Goal: Information Seeking & Learning: Find specific fact

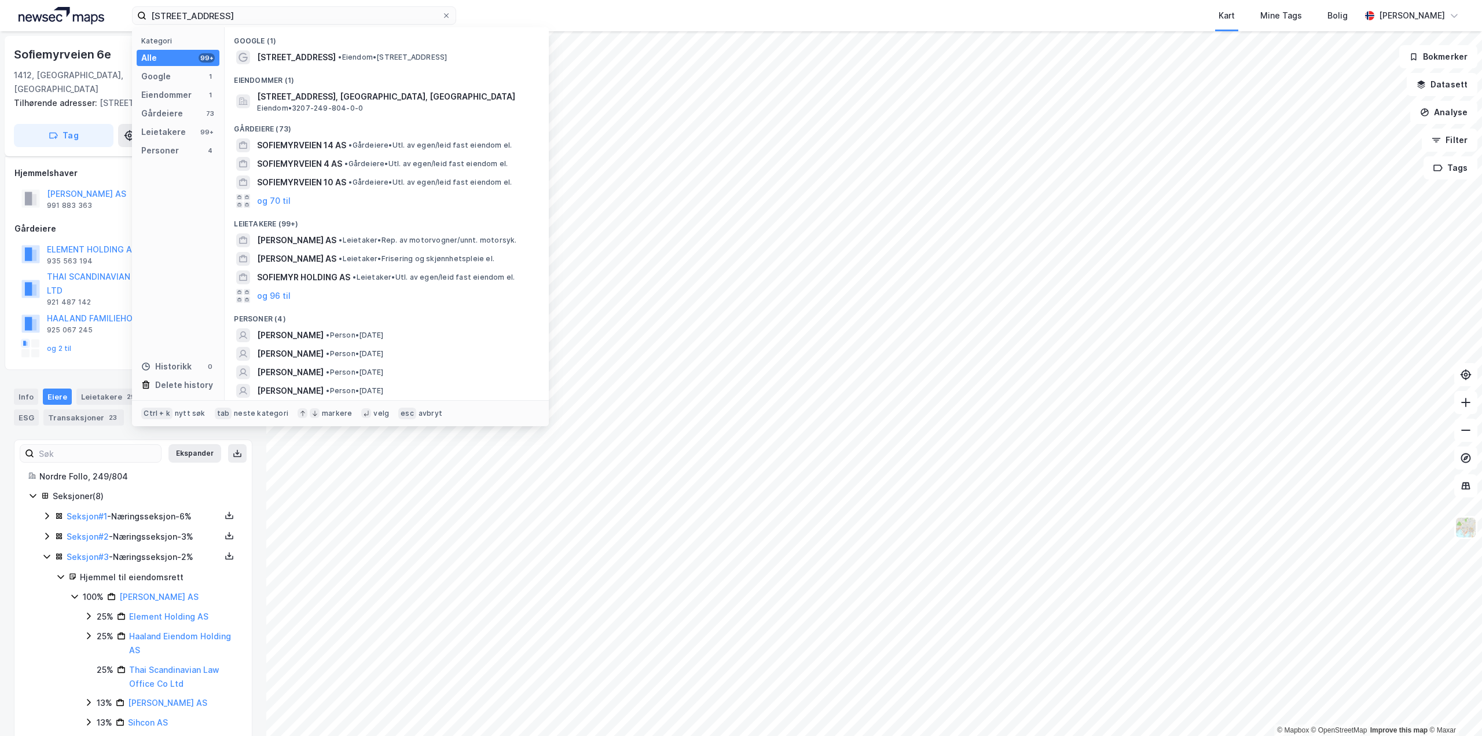
scroll to position [116, 0]
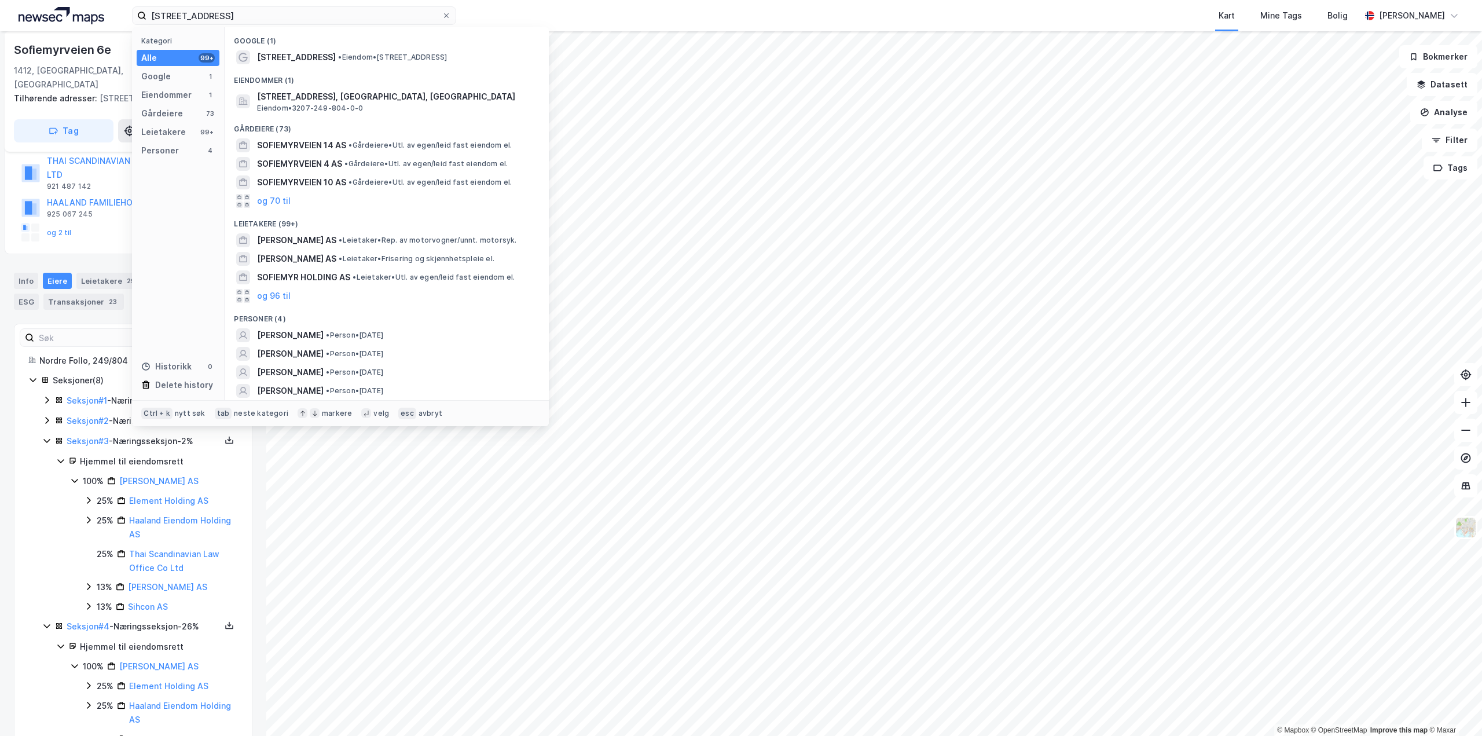
click at [0, 28] on div "[STREET_ADDRESS], 1412 Sofiemyr Kategori Alle 99+ Google 1 Eiendommer 1 Gårdeie…" at bounding box center [741, 15] width 1482 height 31
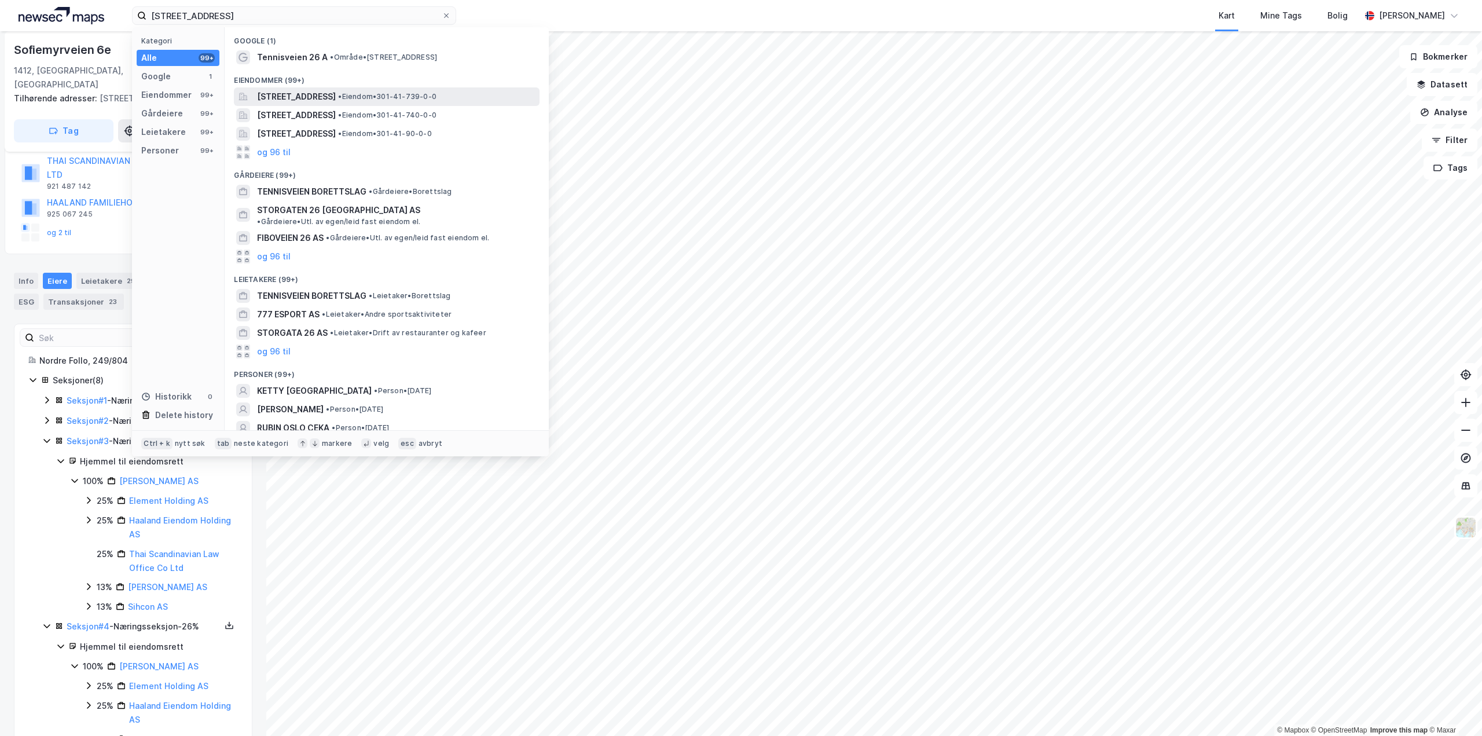
type input "[STREET_ADDRESS]"
click at [332, 90] on span "[STREET_ADDRESS]" at bounding box center [296, 97] width 79 height 14
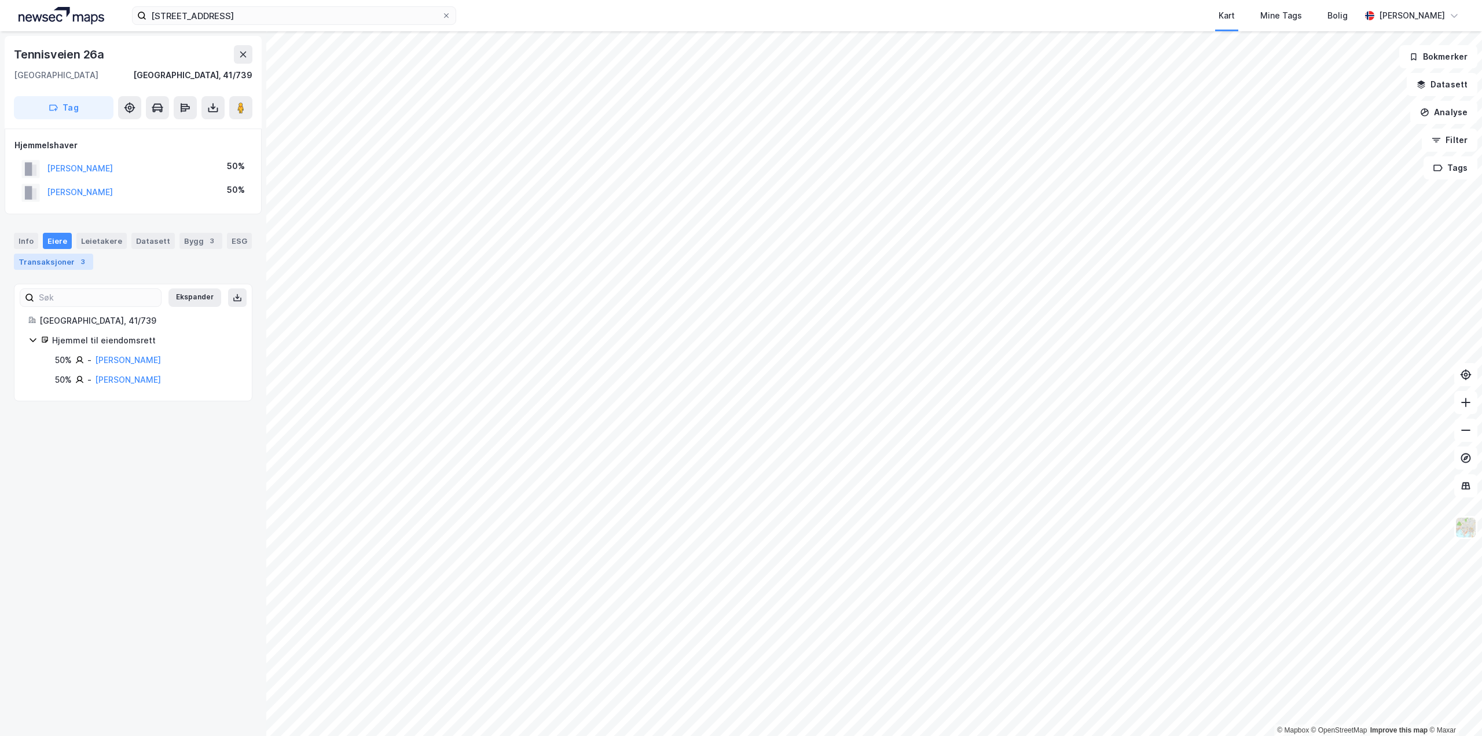
click at [59, 262] on div "Transaksjoner 3" at bounding box center [53, 262] width 79 height 16
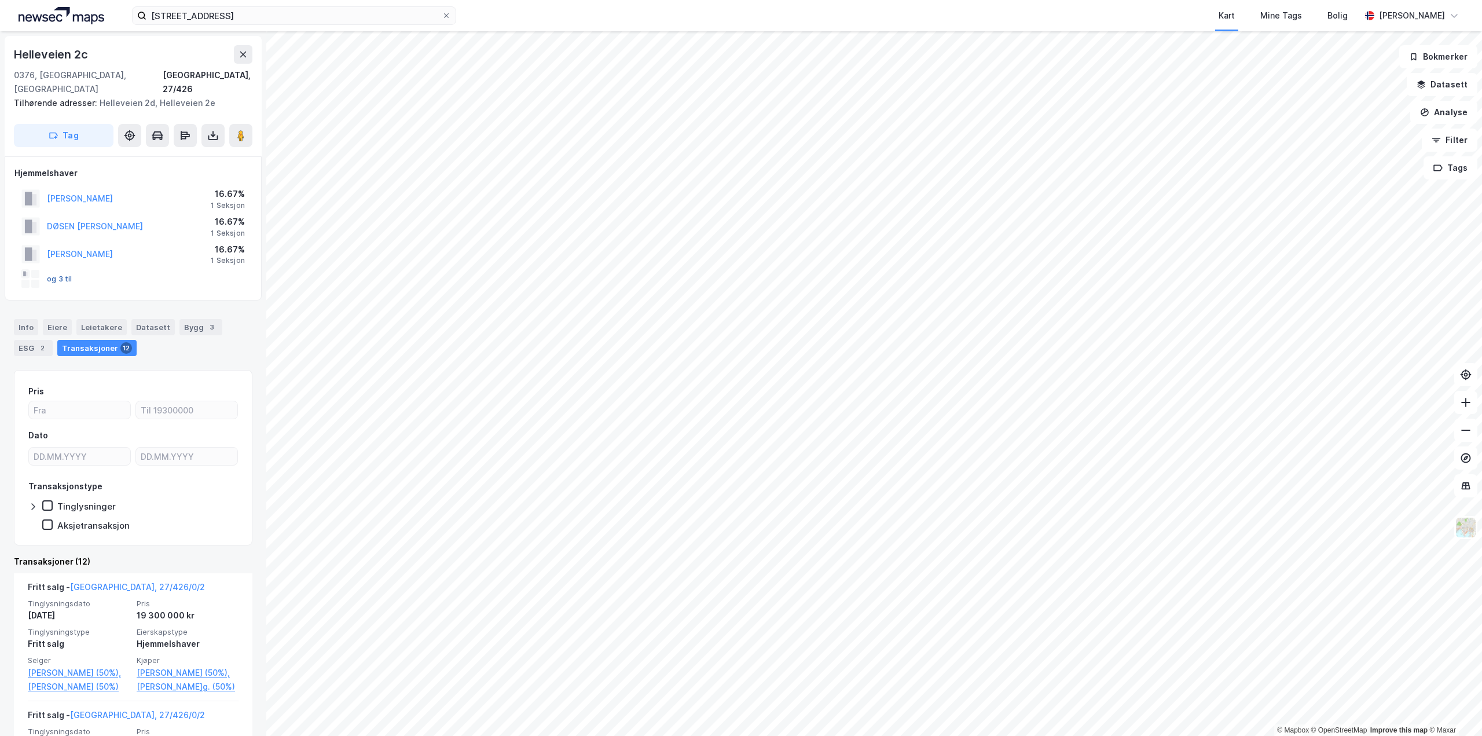
click at [0, 0] on button "og 3 til" at bounding box center [0, 0] width 0 height 0
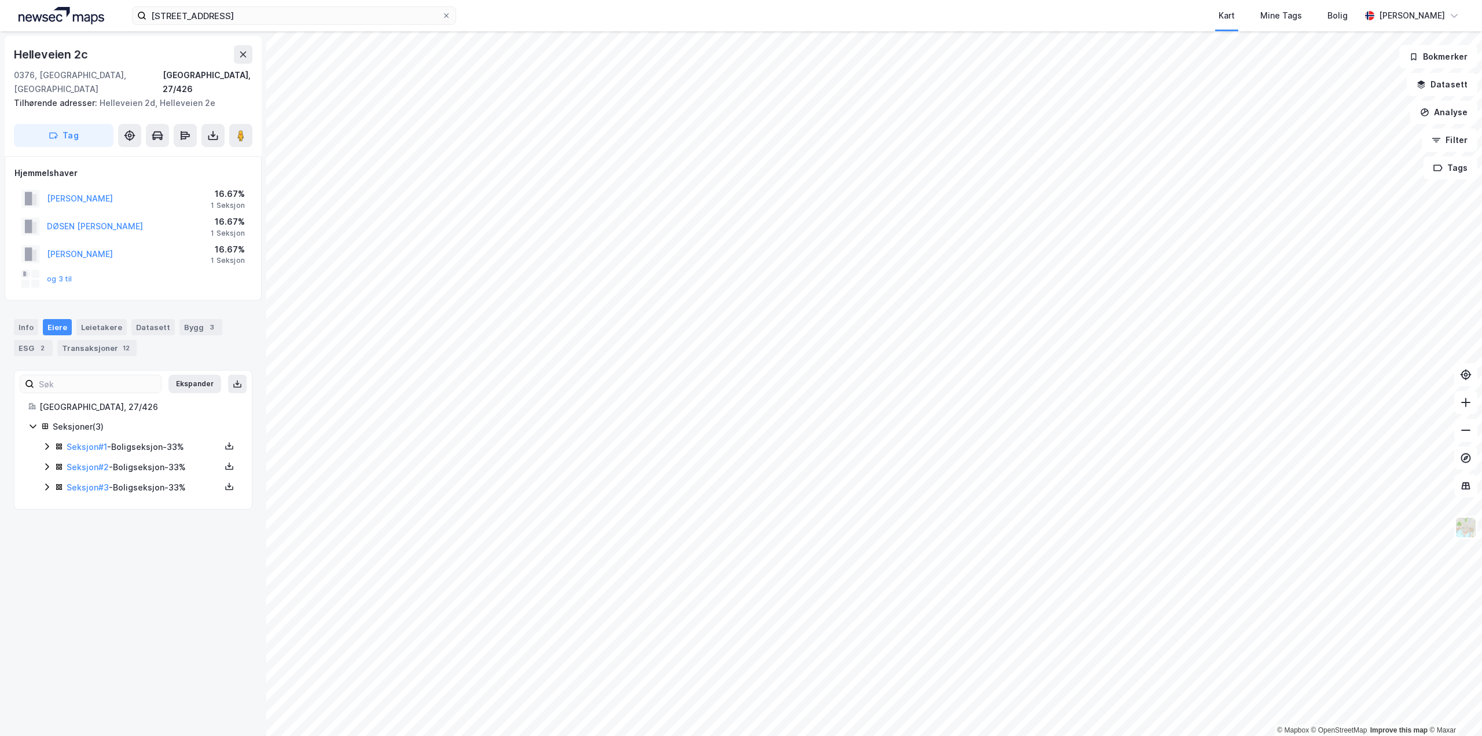
click at [50, 462] on icon at bounding box center [46, 466] width 9 height 9
click at [43, 442] on icon at bounding box center [46, 446] width 9 height 9
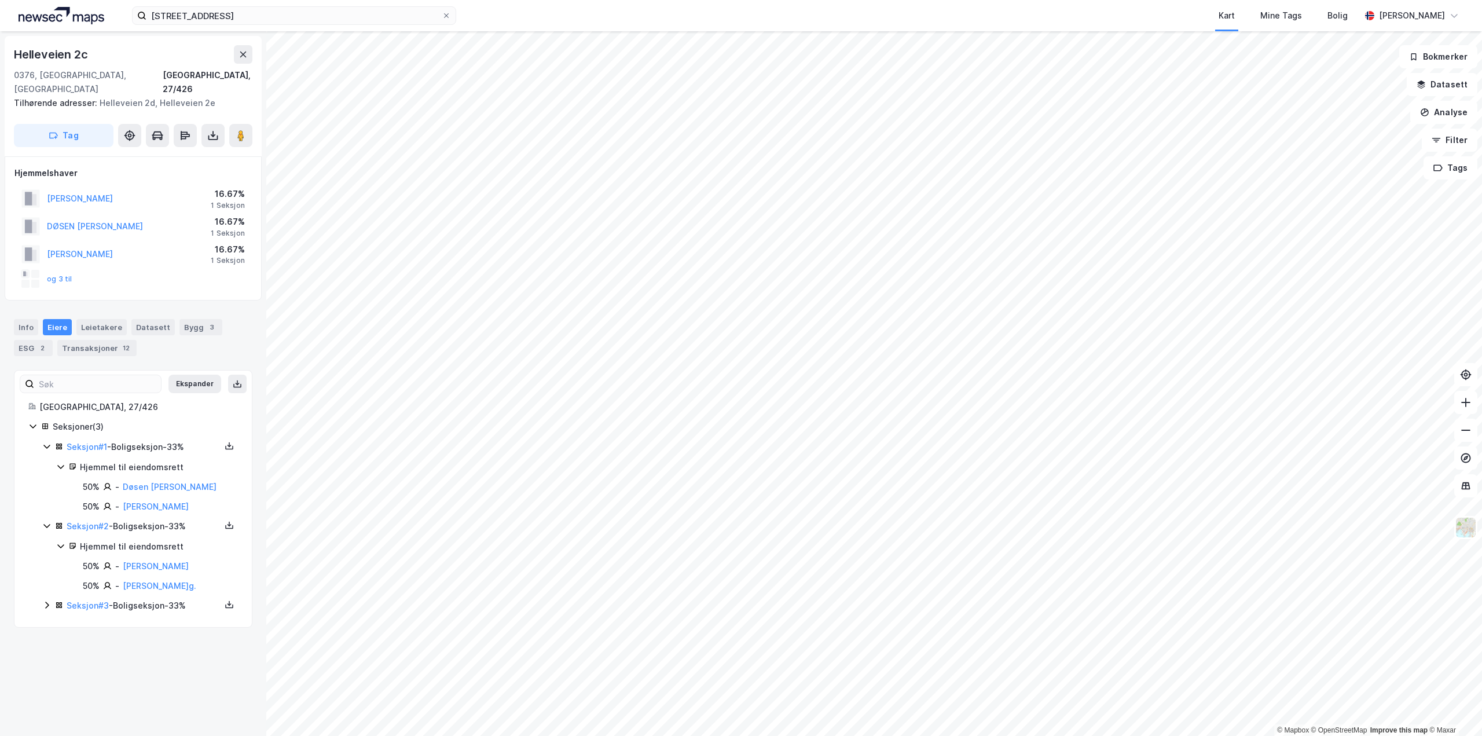
click at [47, 598] on div "Seksjon # 3 - Boligseksjon - 33%" at bounding box center [140, 605] width 196 height 14
click at [86, 344] on div "Info [PERSON_NAME] Datasett Bygg 3 ESG 2 Transaksjoner 12" at bounding box center [133, 333] width 266 height 56
click at [87, 340] on div "Transaksjoner 12" at bounding box center [96, 348] width 79 height 16
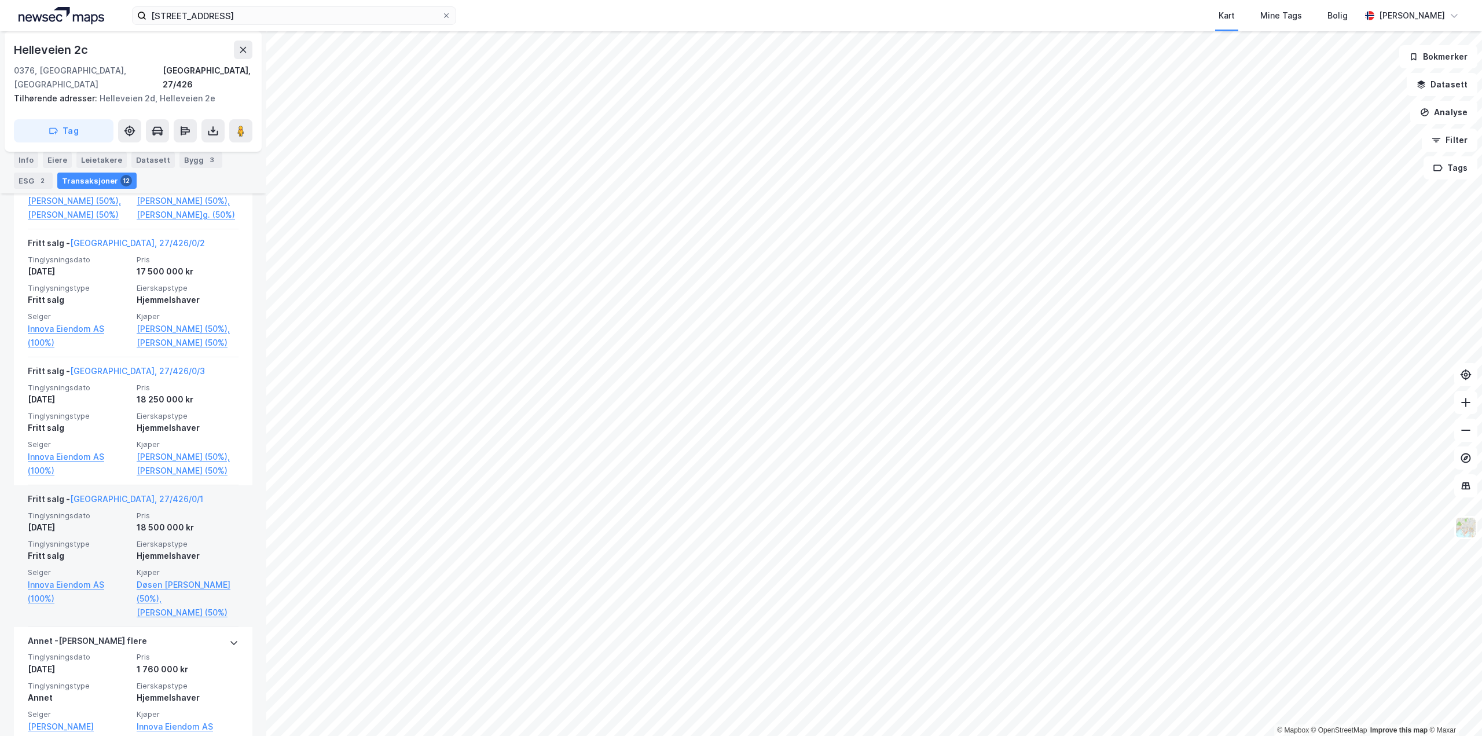
scroll to position [405, 0]
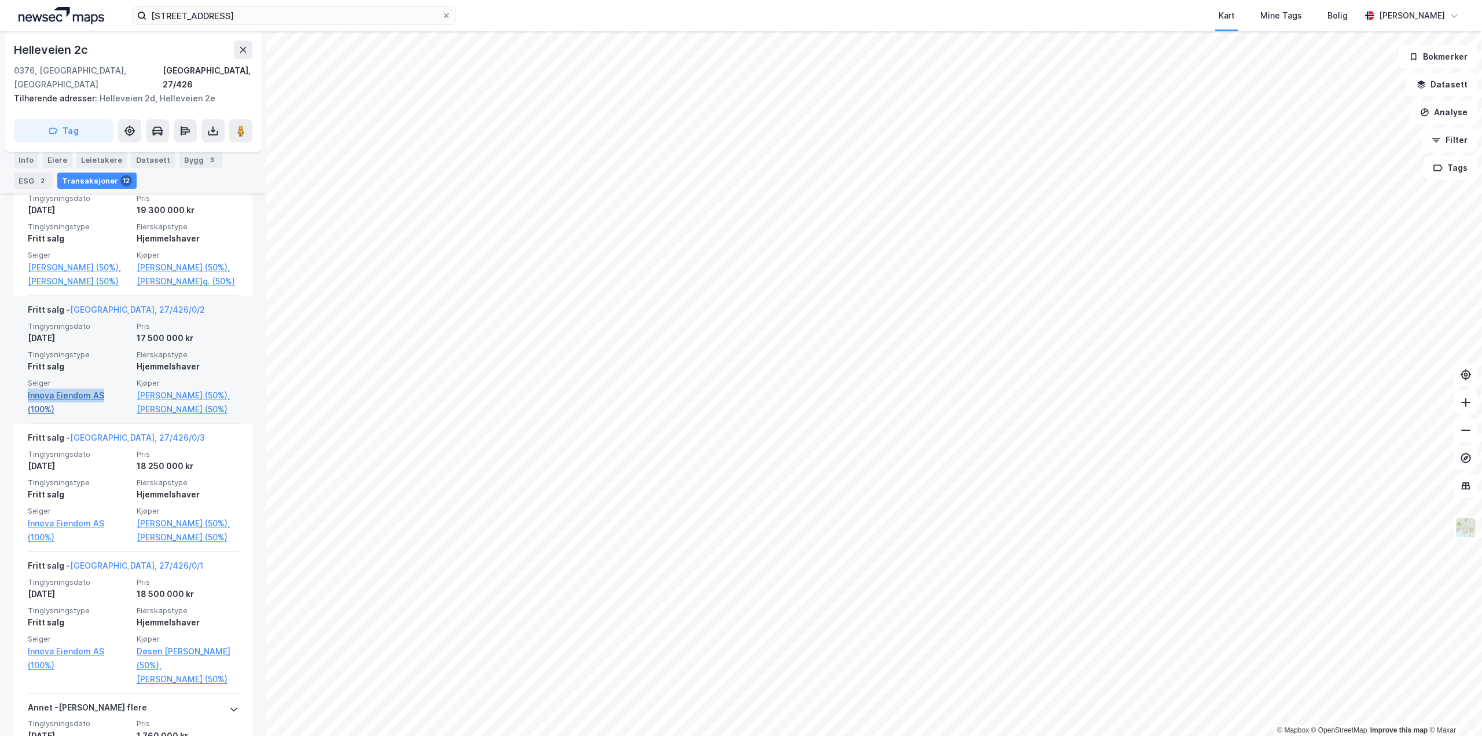
drag, startPoint x: 24, startPoint y: 408, endPoint x: 117, endPoint y: 412, distance: 93.2
click at [117, 412] on div "Fritt salg - [GEOGRAPHIC_DATA], 27/426/0/2 Tinglysningsdato [DATE] Pris 17 500 …" at bounding box center [133, 360] width 238 height 128
copy link "Innova Eiendom AS"
drag, startPoint x: 80, startPoint y: 50, endPoint x: 312, endPoint y: 10, distance: 234.8
click at [13, 50] on div "[STREET_ADDRESS], 27/426 Tilhørende adresser: Helleveien 2d, Helleveien 2e Tag" at bounding box center [133, 91] width 257 height 120
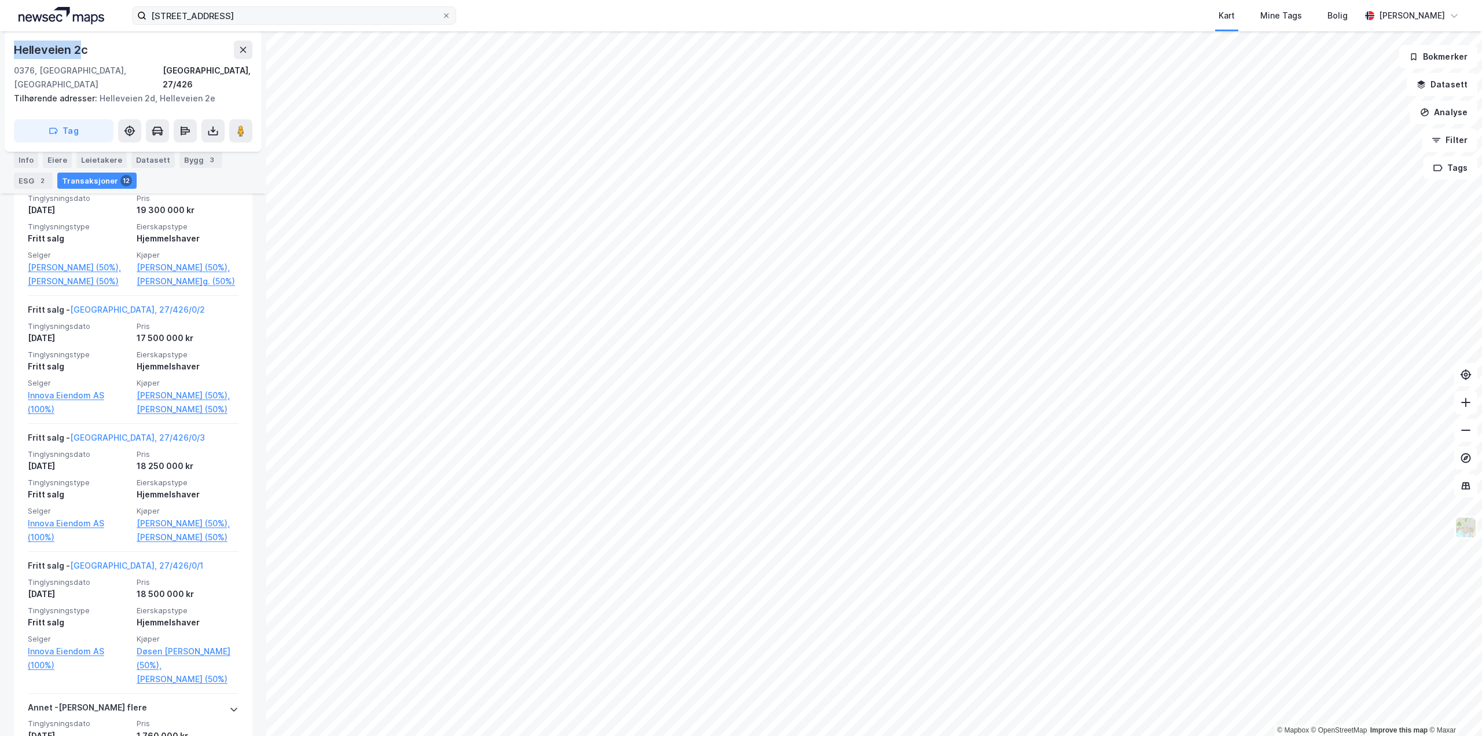
copy div "Helleveien 2"
